Goal: Task Accomplishment & Management: Use online tool/utility

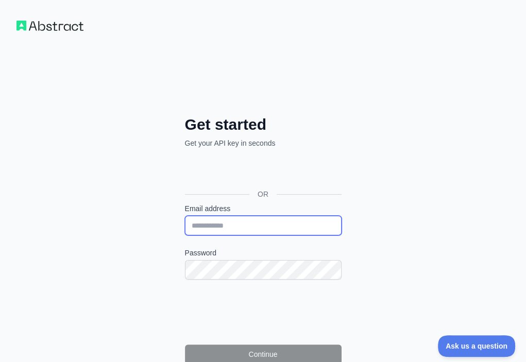
click at [185, 216] on input "Email address" at bounding box center [263, 226] width 157 height 20
paste input "**********"
type input "**********"
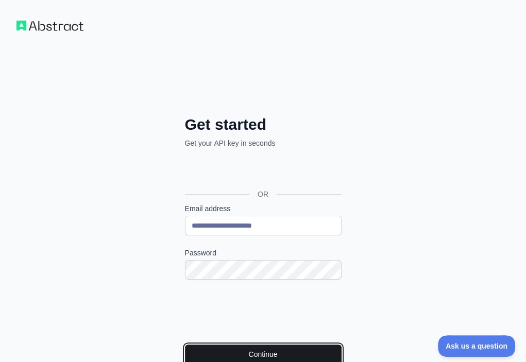
click at [200, 345] on button "Continue" at bounding box center [263, 355] width 157 height 20
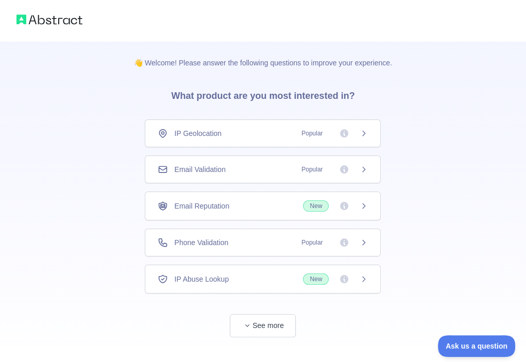
click at [266, 162] on div "Email Validation Popular" at bounding box center [263, 170] width 236 height 28
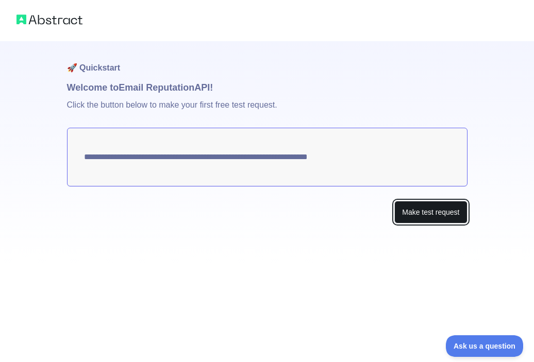
click at [438, 205] on button "Make test request" at bounding box center [430, 212] width 73 height 23
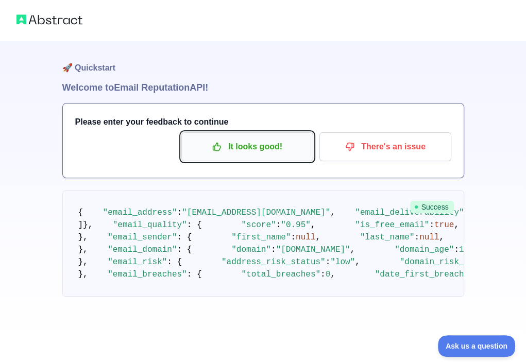
click at [270, 141] on p "It looks good!" at bounding box center [247, 147] width 116 height 18
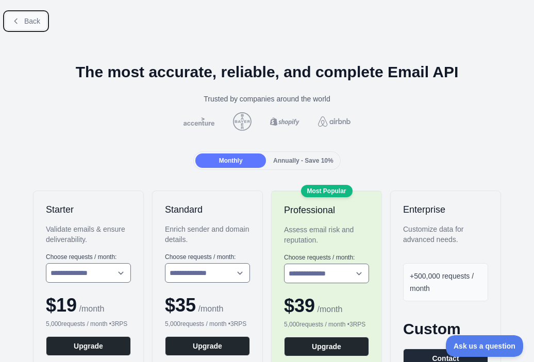
click at [29, 20] on span "Back" at bounding box center [32, 21] width 16 height 8
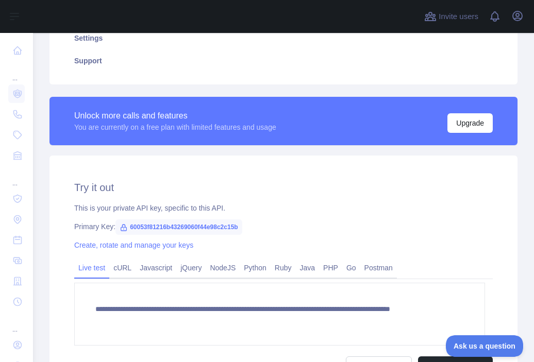
scroll to position [251, 0]
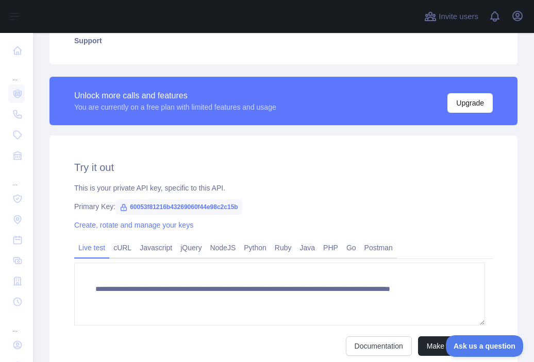
click at [211, 211] on span "60053f81216b43269060f44e98c2c15b" at bounding box center [178, 206] width 127 height 15
copy span "60053f81216b43269060f44e98c2c15b"
